Goal: Task Accomplishment & Management: Use online tool/utility

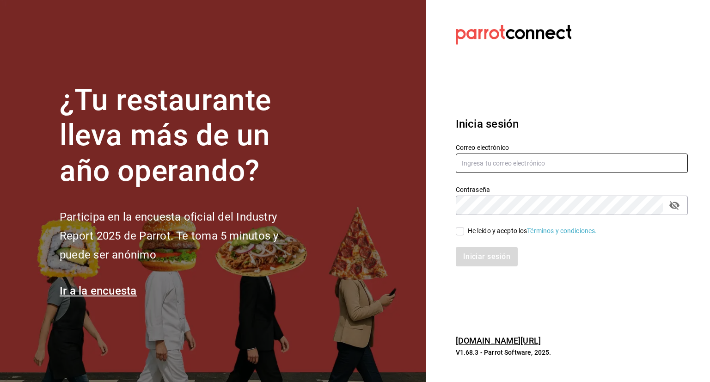
click at [491, 163] on input "text" at bounding box center [572, 162] width 232 height 19
type input "P"
type input "[PERSON_NAME][EMAIL_ADDRESS][PERSON_NAME][DOMAIN_NAME]"
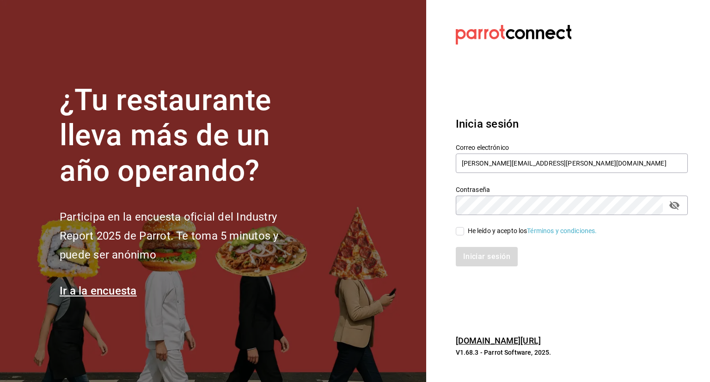
click at [462, 228] on input "He leído y acepto los Términos y condiciones." at bounding box center [460, 231] width 8 height 8
checkbox input "true"
click at [474, 260] on button "Iniciar sesión" at bounding box center [487, 256] width 63 height 19
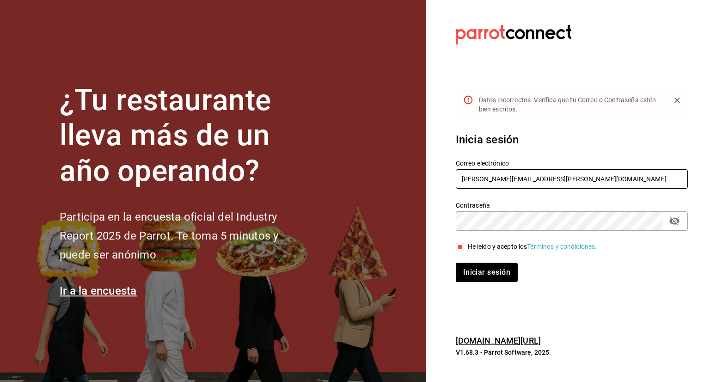
click at [516, 180] on input "pavel.ayala@grupocosteno.com" at bounding box center [572, 178] width 232 height 19
type input "pavel.ayala@costeno.com"
click at [456, 263] on button "Iniciar sesión" at bounding box center [487, 272] width 62 height 19
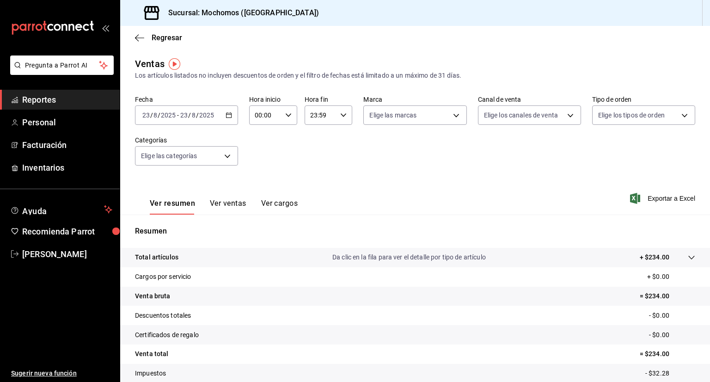
click at [73, 103] on span "Reportes" at bounding box center [67, 99] width 90 height 12
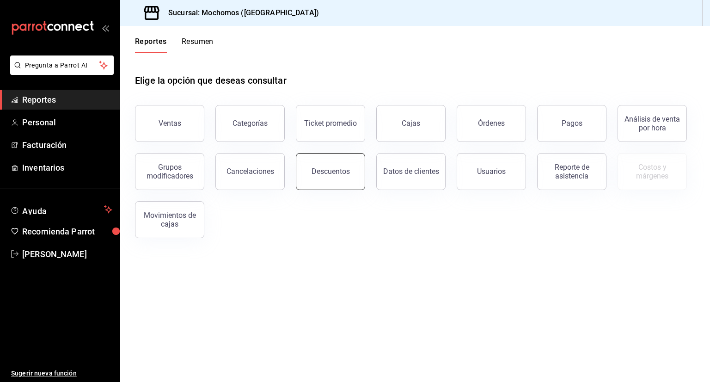
click at [320, 170] on div "Descuentos" at bounding box center [331, 171] width 38 height 9
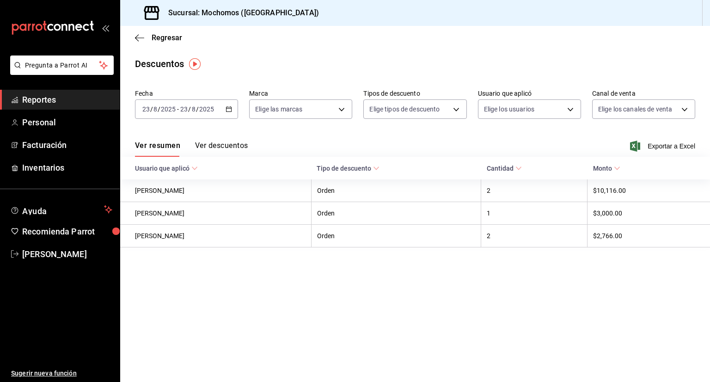
click at [229, 112] on icon "button" at bounding box center [229, 109] width 6 height 6
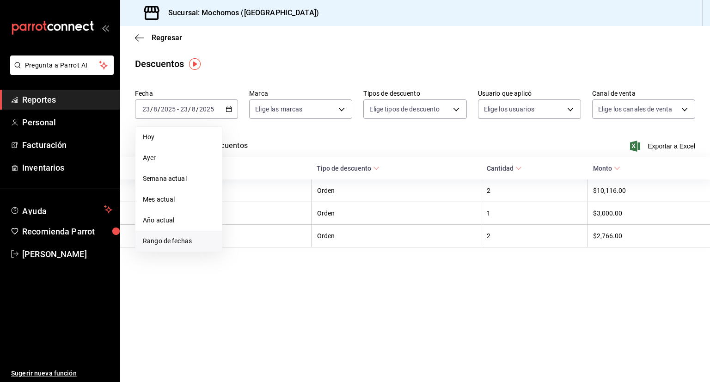
click at [183, 236] on span "Rango de fechas" at bounding box center [179, 241] width 72 height 10
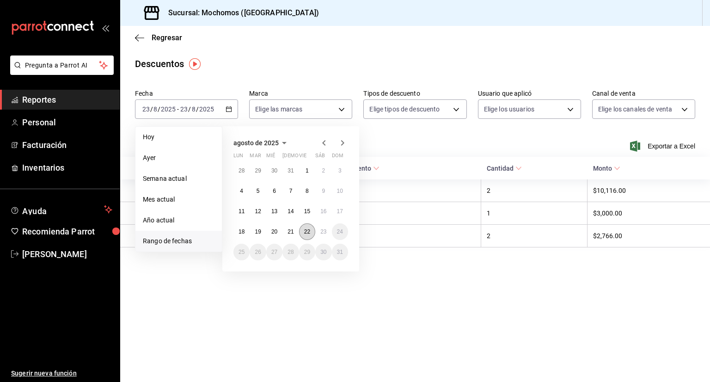
click at [311, 233] on button "22" at bounding box center [307, 231] width 16 height 17
click at [322, 233] on abbr "23" at bounding box center [323, 231] width 6 height 6
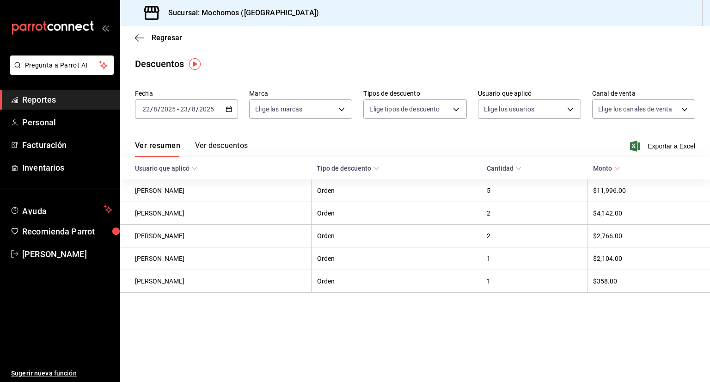
click at [213, 150] on button "Ver descuentos" at bounding box center [221, 149] width 53 height 16
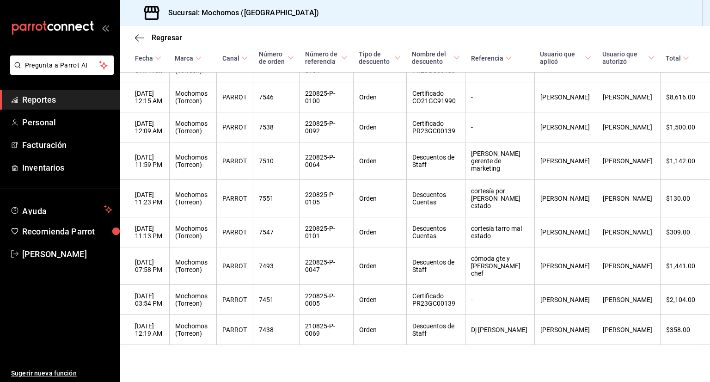
scroll to position [206, 0]
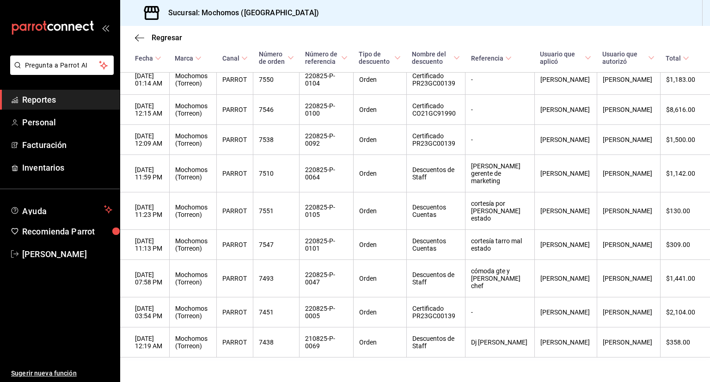
click at [49, 95] on span "Reportes" at bounding box center [67, 99] width 90 height 12
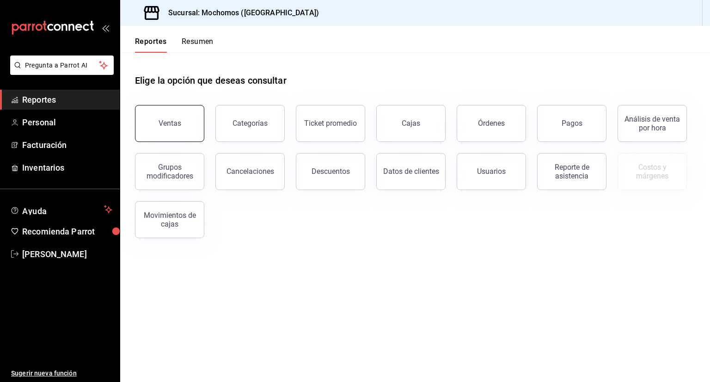
click at [188, 115] on button "Ventas" at bounding box center [169, 123] width 69 height 37
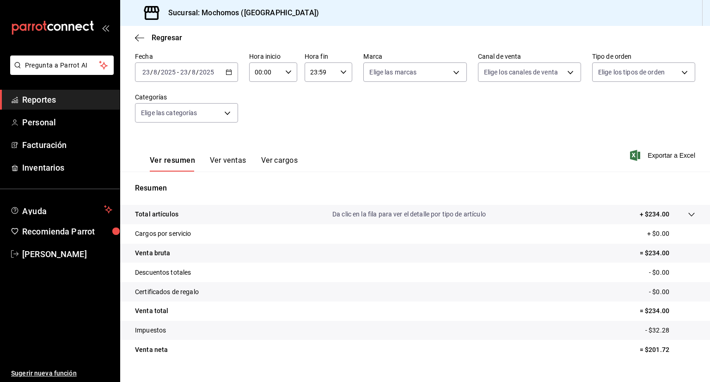
scroll to position [61, 0]
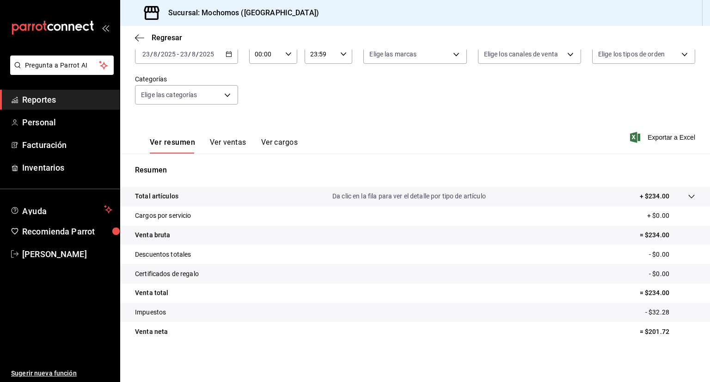
click at [230, 58] on div "[DATE] [DATE] - [DATE] [DATE]" at bounding box center [186, 53] width 103 height 19
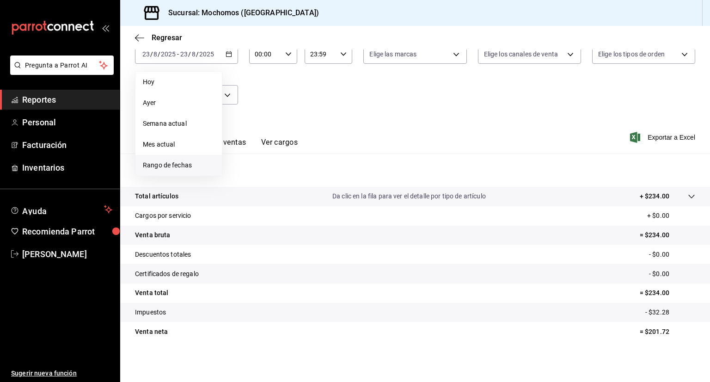
click at [177, 168] on span "Rango de fechas" at bounding box center [179, 165] width 72 height 10
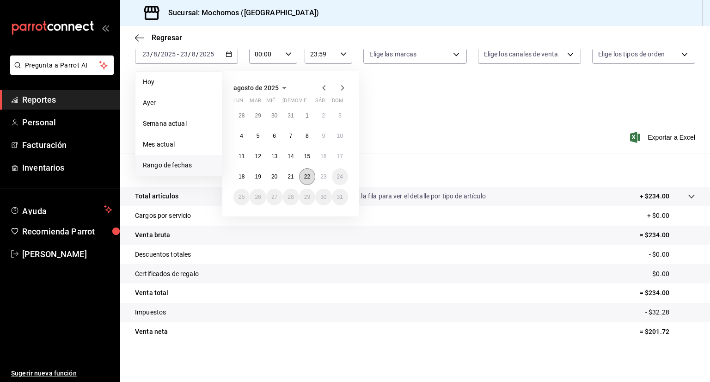
click at [307, 173] on abbr "22" at bounding box center [307, 176] width 6 height 6
click at [325, 176] on abbr "23" at bounding box center [323, 176] width 6 height 6
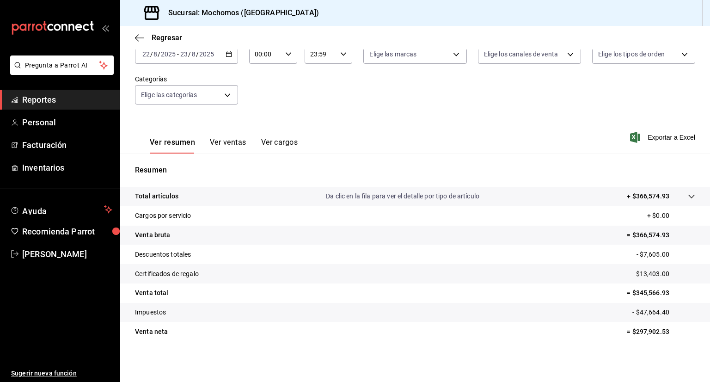
click at [282, 54] on div "00:00 Hora inicio" at bounding box center [273, 53] width 48 height 19
click at [266, 106] on button "01" at bounding box center [260, 99] width 20 height 18
type input "01:00"
click at [258, 114] on span "05" at bounding box center [259, 114] width 9 height 7
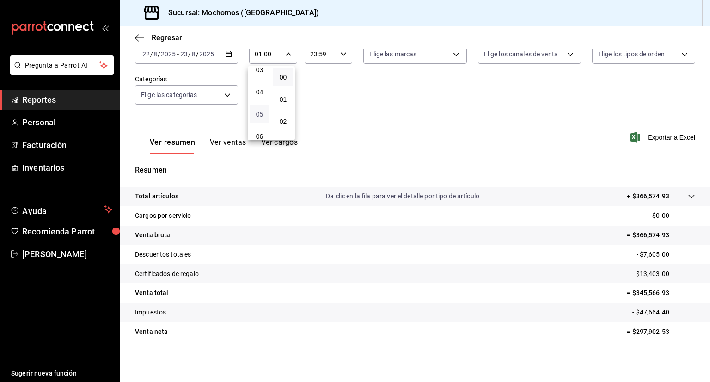
type input "05:00"
click at [339, 57] on div at bounding box center [355, 191] width 710 height 382
click at [339, 57] on div "23:59 Hora fin" at bounding box center [329, 53] width 48 height 19
click at [315, 81] on span "21" at bounding box center [314, 84] width 9 height 7
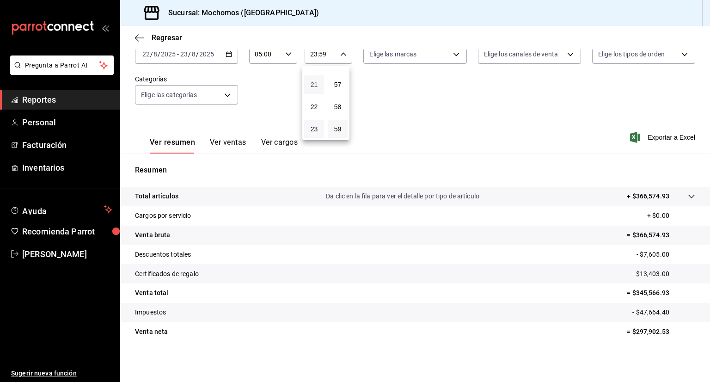
type input "21:59"
click at [313, 91] on span "05" at bounding box center [314, 90] width 9 height 7
type input "05:59"
click at [365, 114] on div at bounding box center [355, 191] width 710 height 382
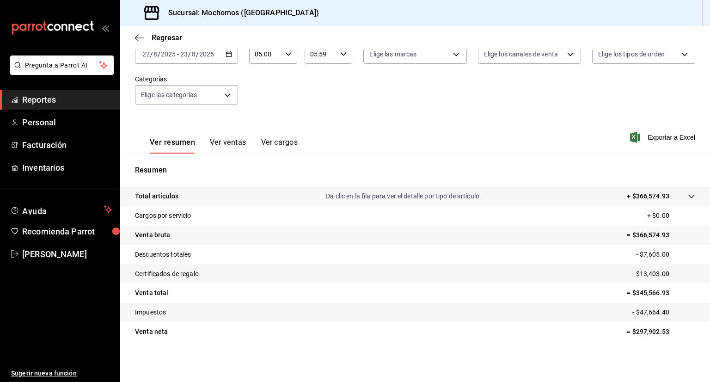
click at [161, 196] on p "Total artículos" at bounding box center [156, 196] width 43 height 10
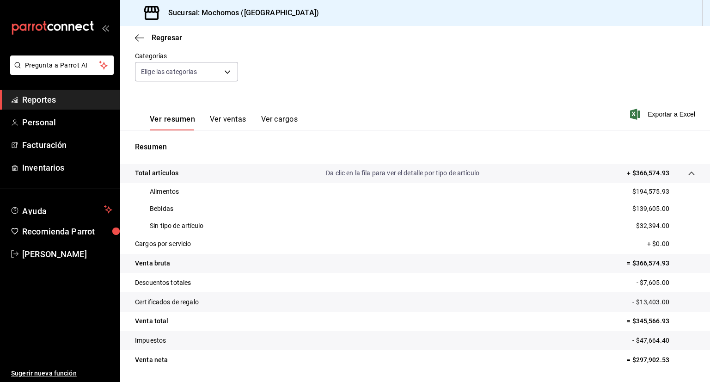
scroll to position [81, 0]
